Goal: Transaction & Acquisition: Subscribe to service/newsletter

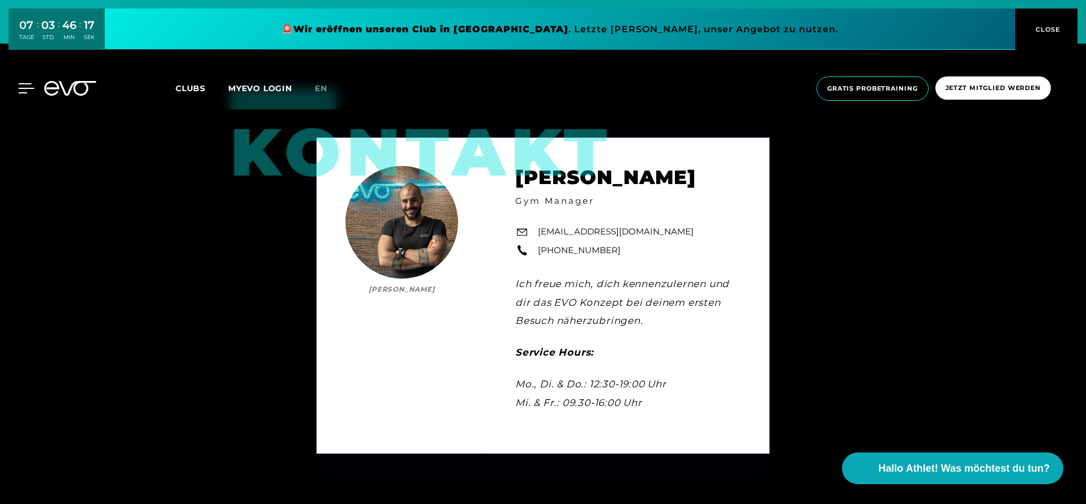
click at [22, 84] on icon at bounding box center [27, 88] width 16 height 9
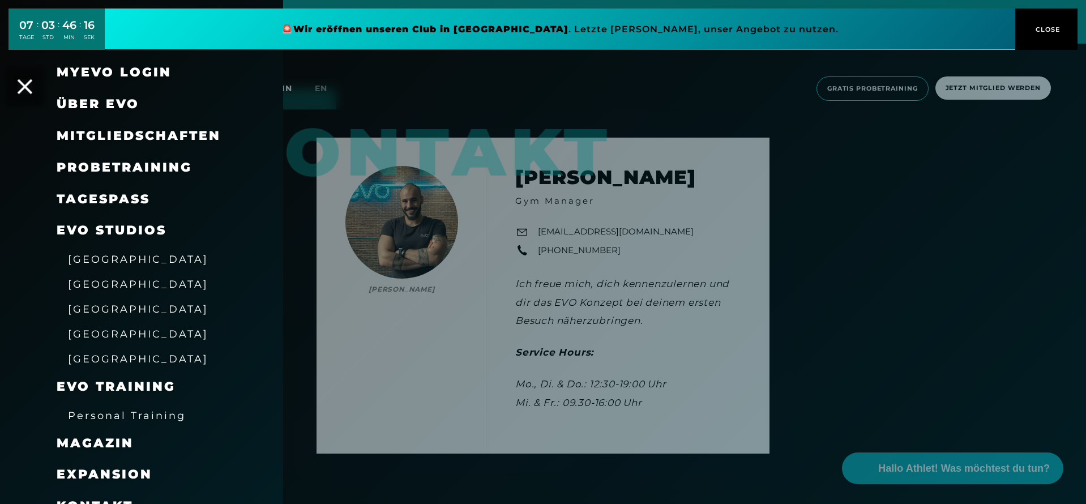
click at [22, 82] on icon at bounding box center [25, 86] width 15 height 15
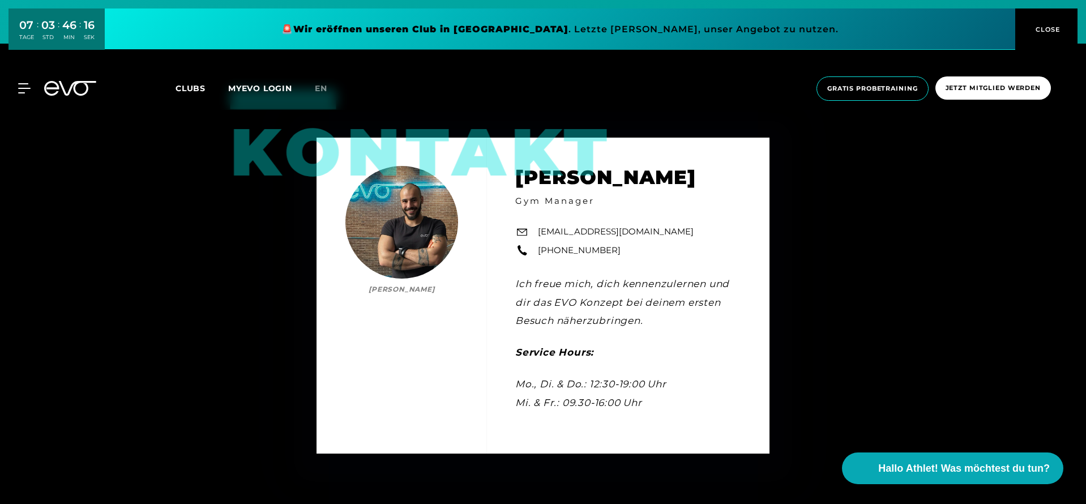
click at [89, 86] on icon at bounding box center [70, 88] width 52 height 15
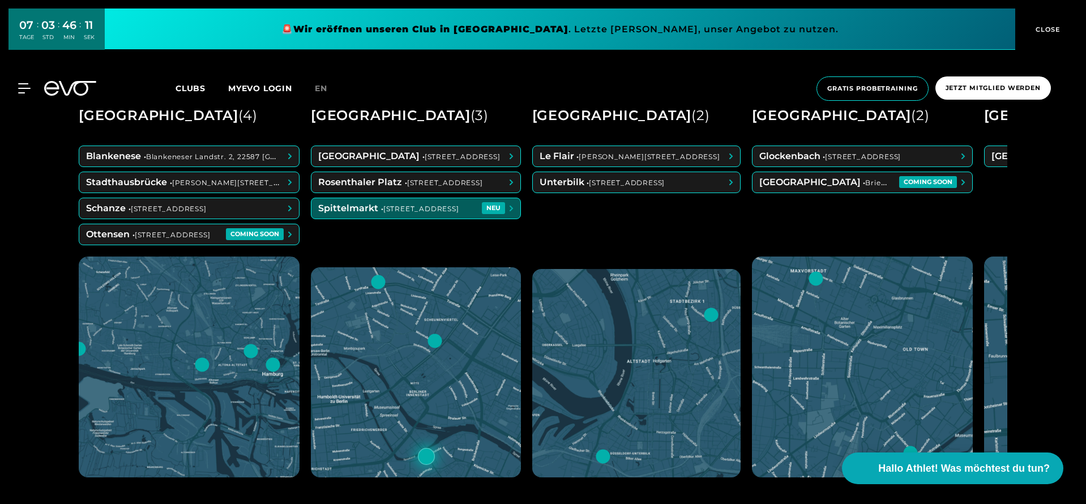
click at [408, 214] on span at bounding box center [415, 208] width 209 height 20
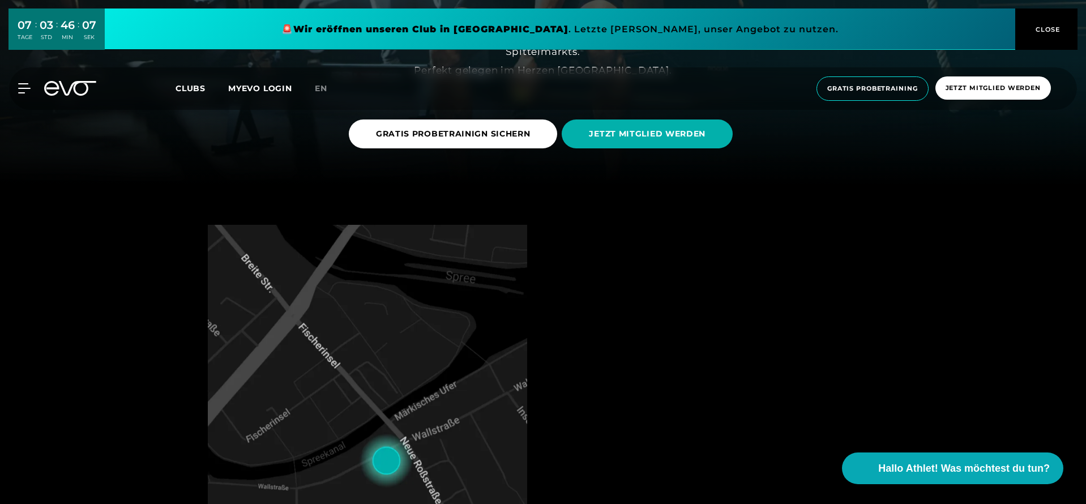
scroll to position [318, 0]
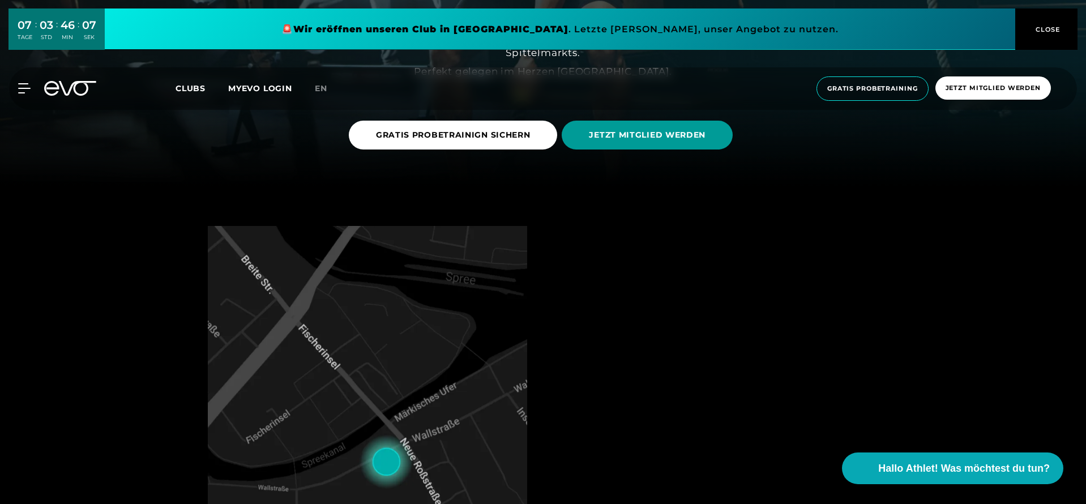
click at [633, 139] on span "JETZT MITGLIED WERDEN" at bounding box center [647, 135] width 117 height 12
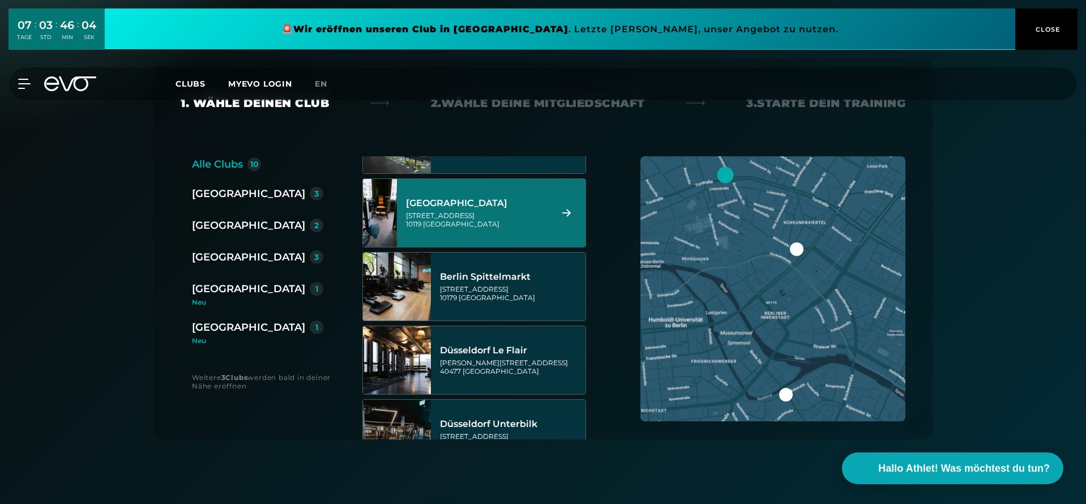
scroll to position [51, 0]
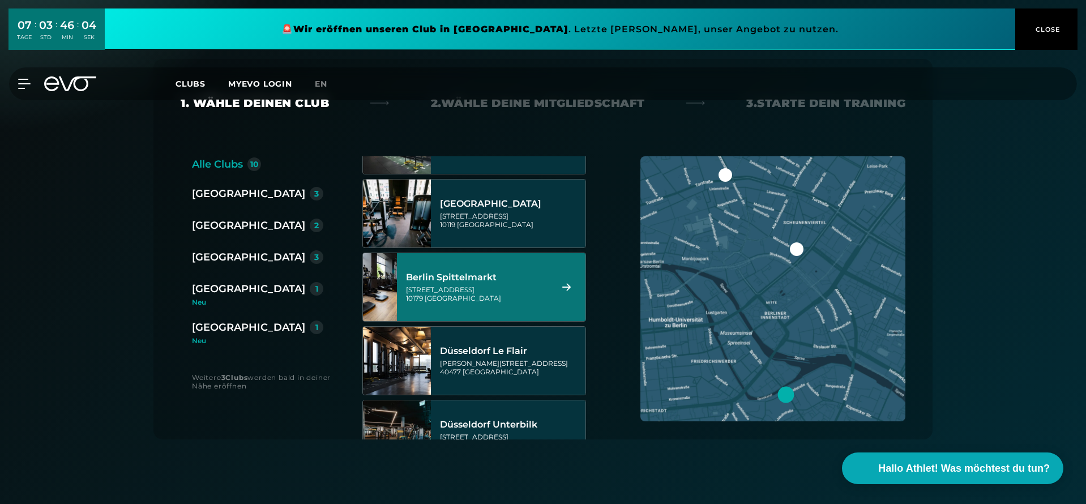
click at [555, 278] on div "[GEOGRAPHIC_DATA][STREET_ADDRESS]" at bounding box center [491, 287] width 188 height 68
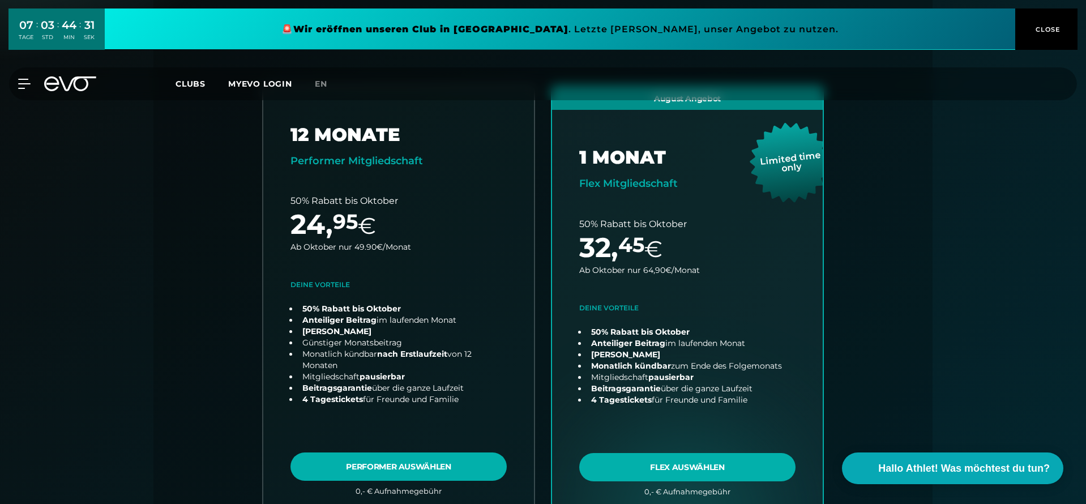
scroll to position [261, 0]
